Goal: Information Seeking & Learning: Learn about a topic

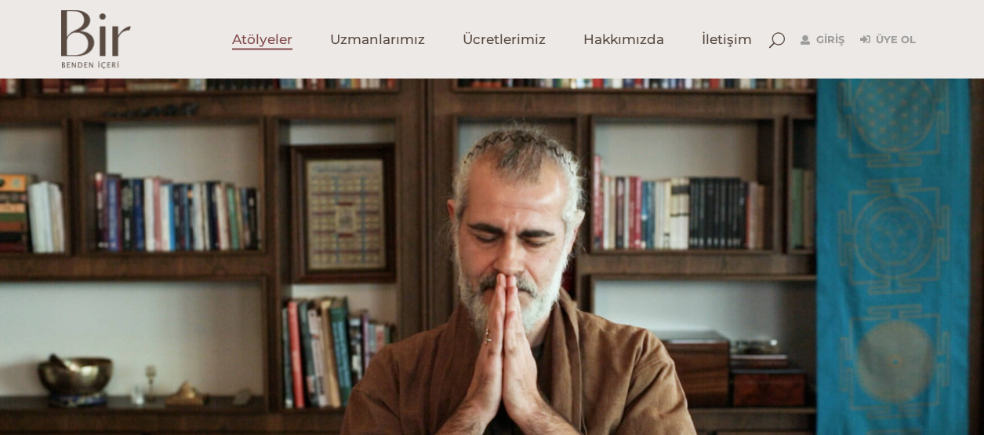
click at [272, 36] on span "Atölyeler" at bounding box center [262, 40] width 60 height 18
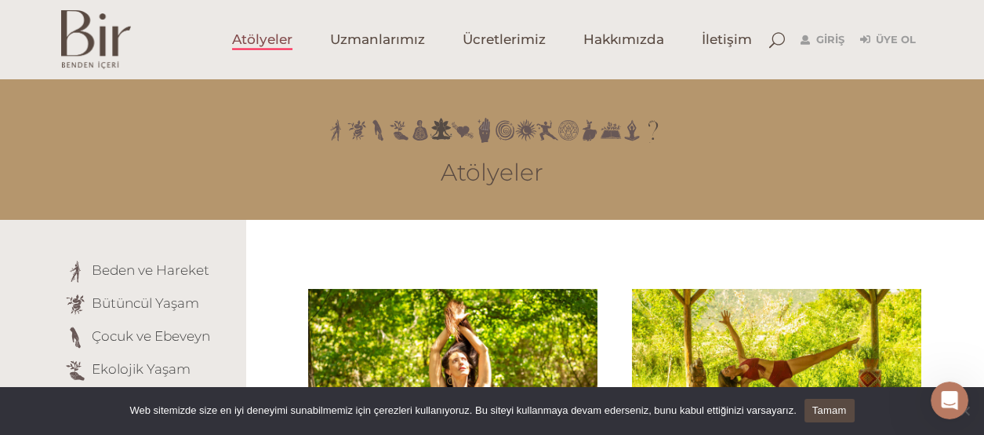
scroll to position [393, 0]
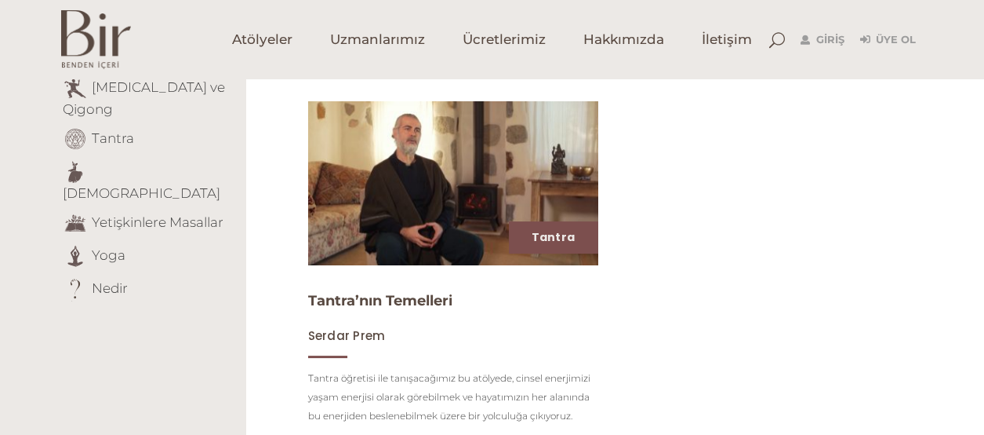
scroll to position [314, 0]
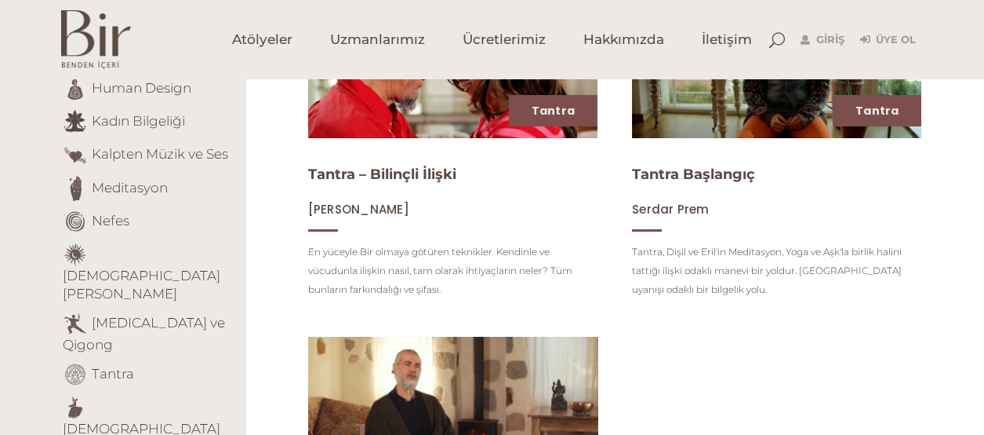
click at [446, 384] on img at bounding box center [453, 418] width 298 height 168
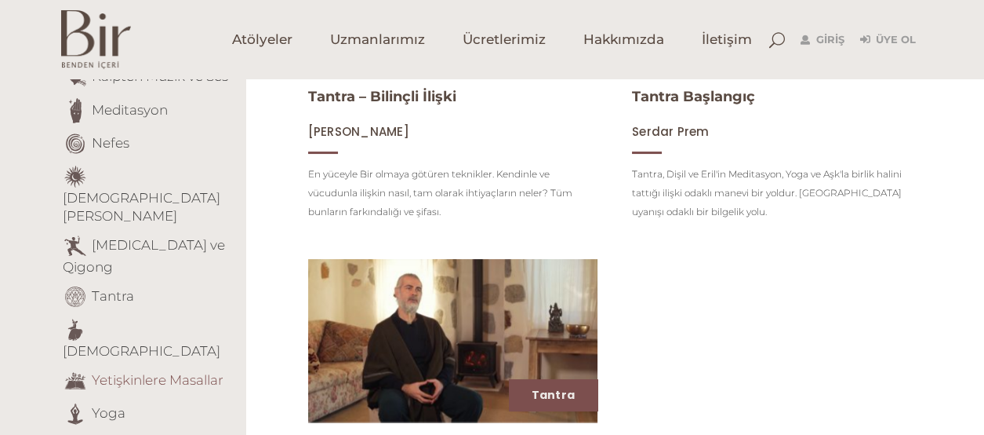
click at [144, 371] on link "Yetişkinlere Masallar" at bounding box center [158, 379] width 132 height 16
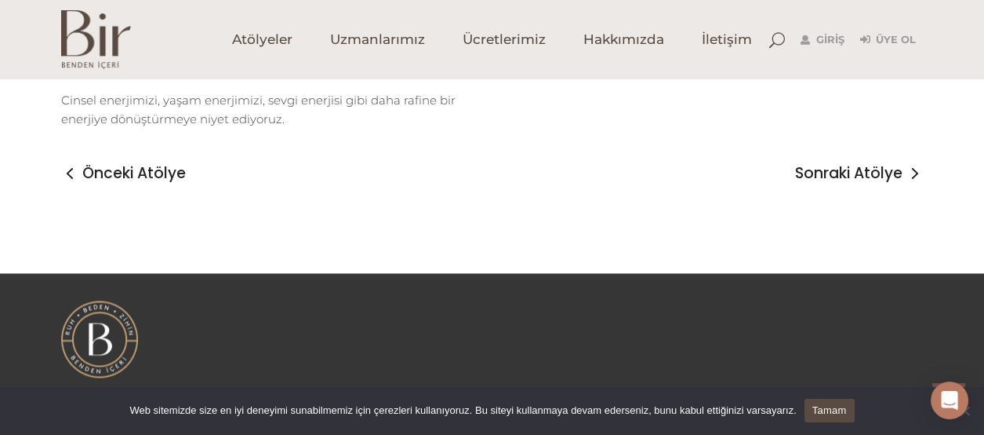
scroll to position [2824, 0]
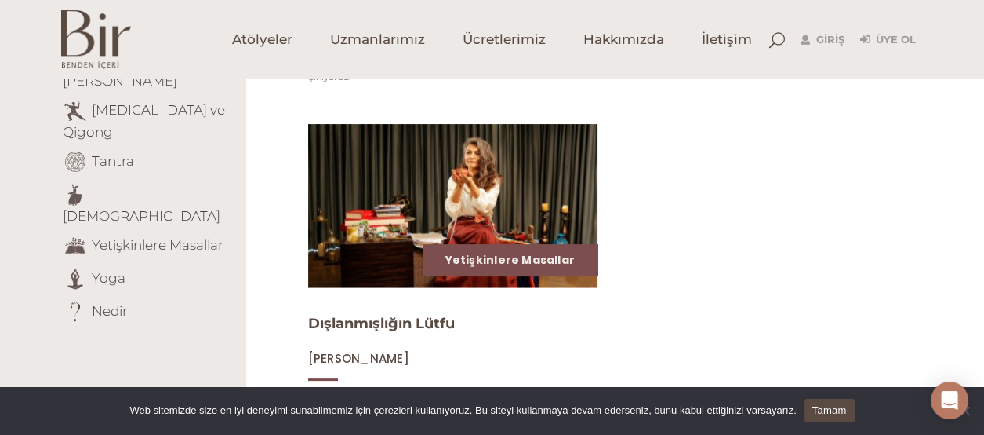
scroll to position [314, 0]
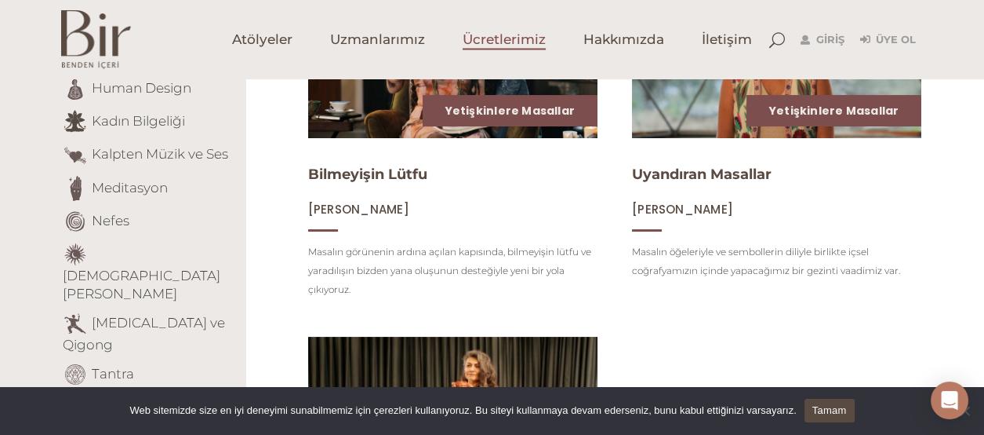
click at [525, 35] on span "Ücretlerimiz" at bounding box center [504, 40] width 83 height 18
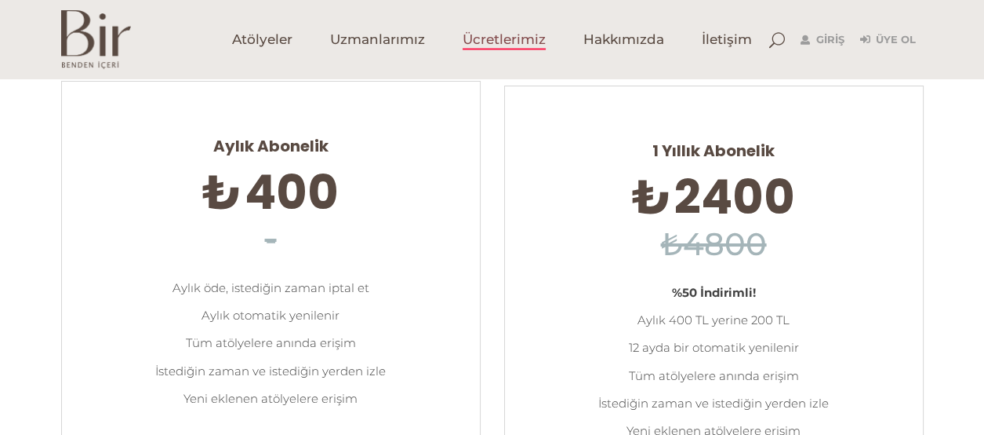
scroll to position [391, 0]
